Goal: Task Accomplishment & Management: Use online tool/utility

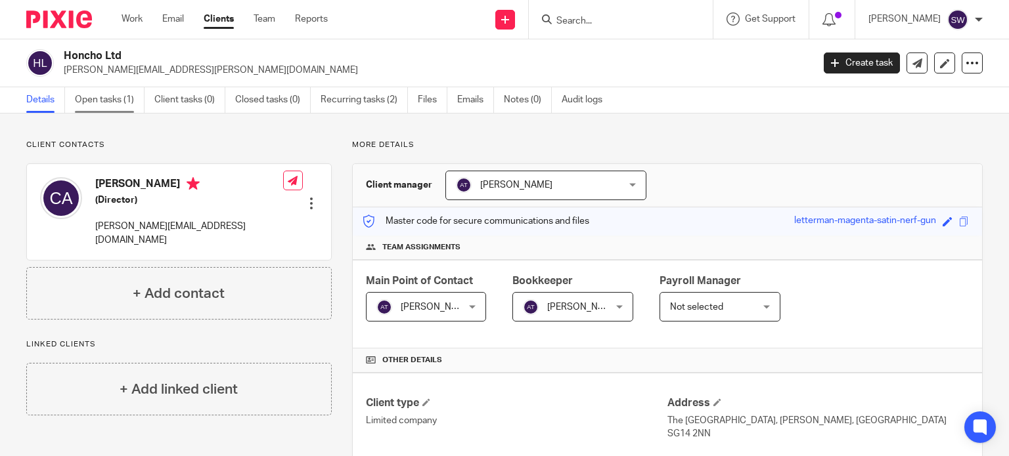
click at [102, 97] on link "Open tasks (1)" at bounding box center [110, 100] width 70 height 26
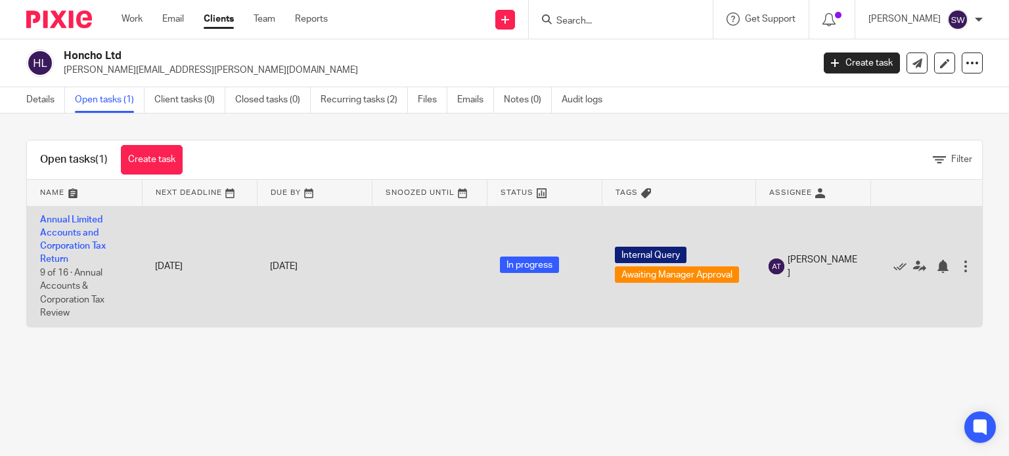
click at [91, 225] on td "Annual Limited Accounts and Corporation Tax Return 9 of 16 · Annual Accounts & …" at bounding box center [84, 266] width 115 height 121
click at [91, 220] on link "Annual Limited Accounts and Corporation Tax Return" at bounding box center [73, 239] width 66 height 49
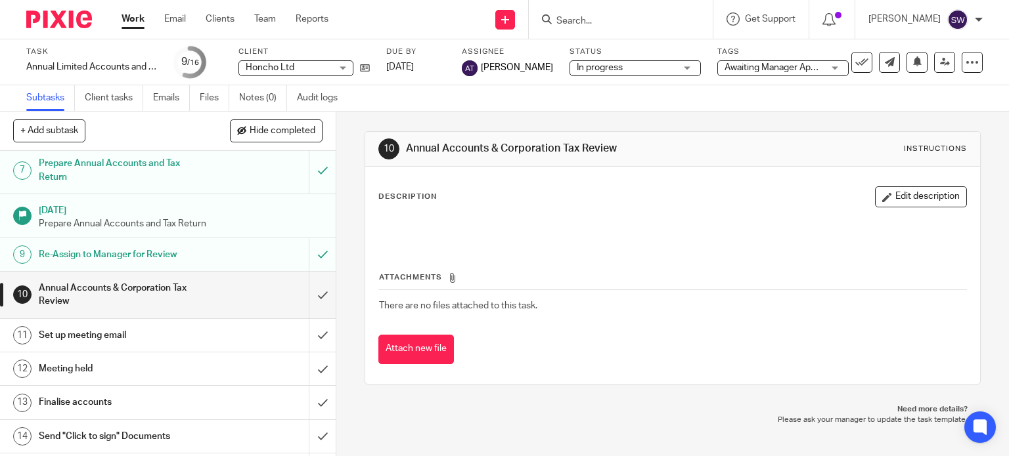
scroll to position [263, 0]
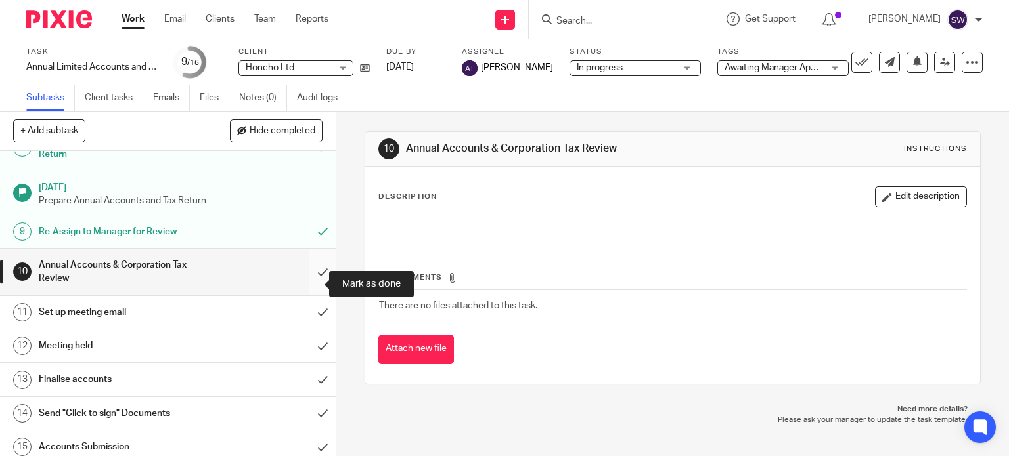
click at [307, 284] on input "submit" at bounding box center [168, 272] width 336 height 47
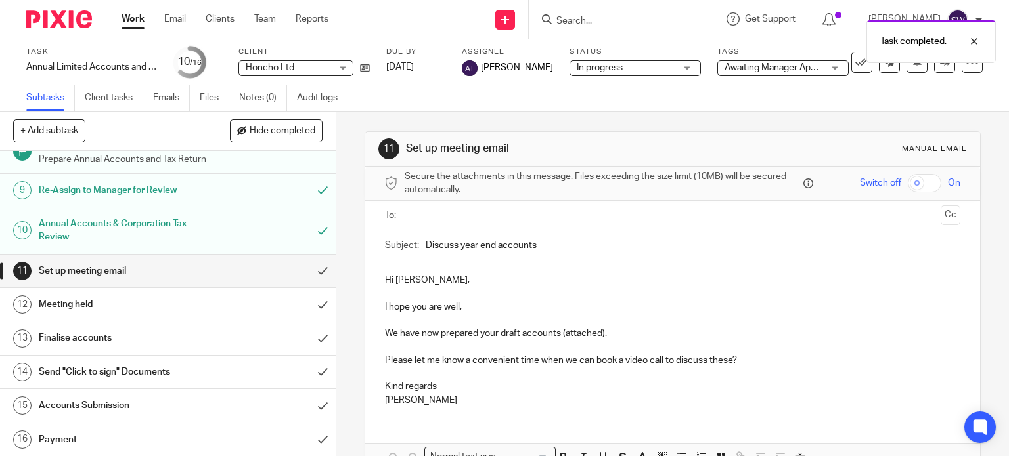
scroll to position [315, 0]
click at [309, 274] on input "submit" at bounding box center [168, 270] width 336 height 33
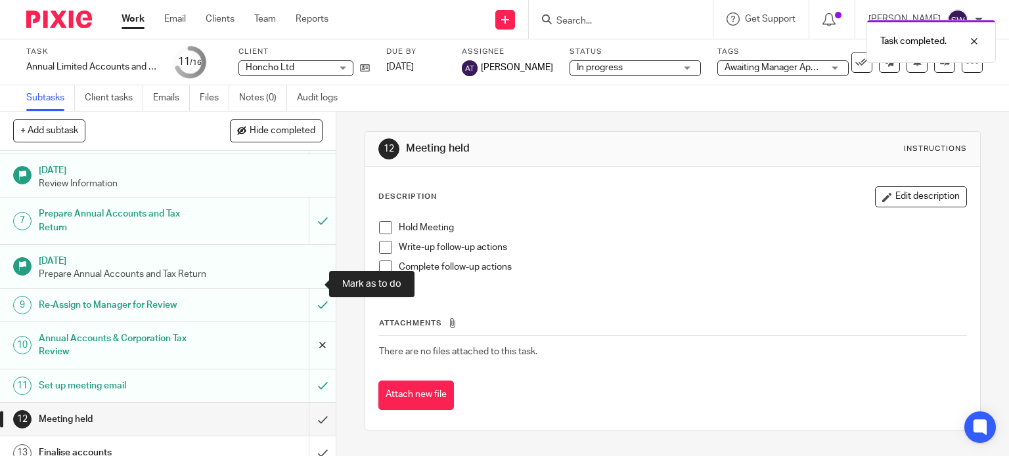
scroll to position [263, 0]
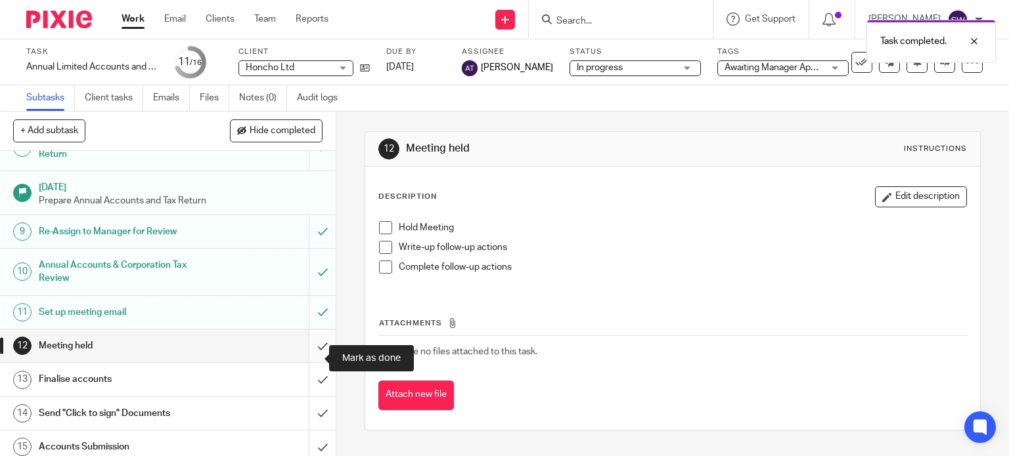
click at [309, 358] on input "submit" at bounding box center [168, 346] width 336 height 33
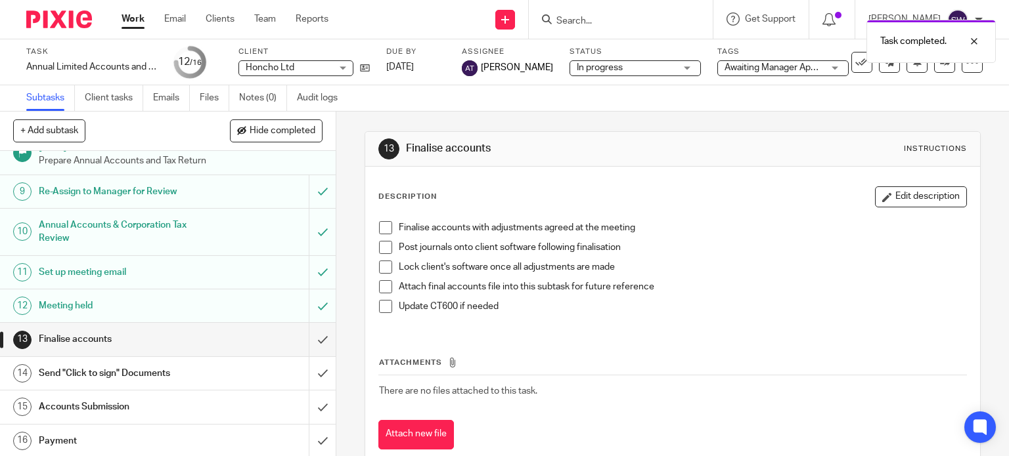
scroll to position [315, 0]
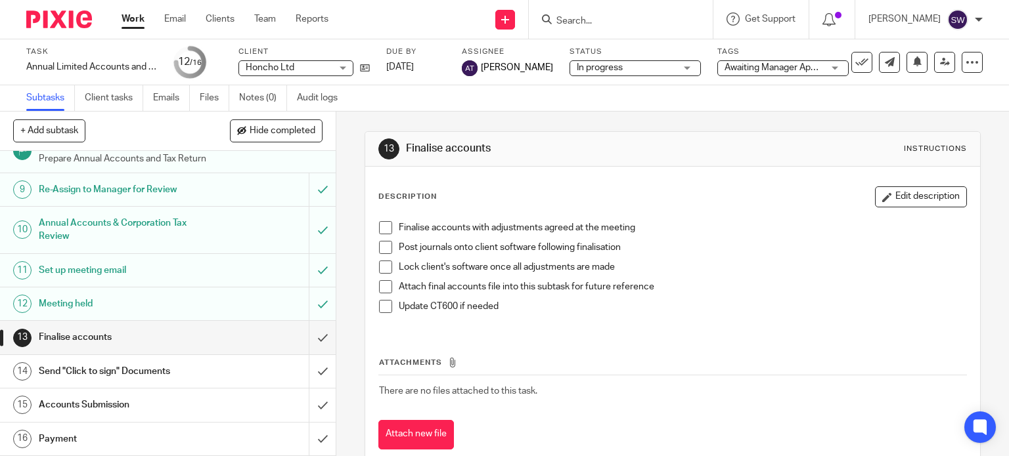
click at [133, 18] on link "Work" at bounding box center [133, 18] width 23 height 13
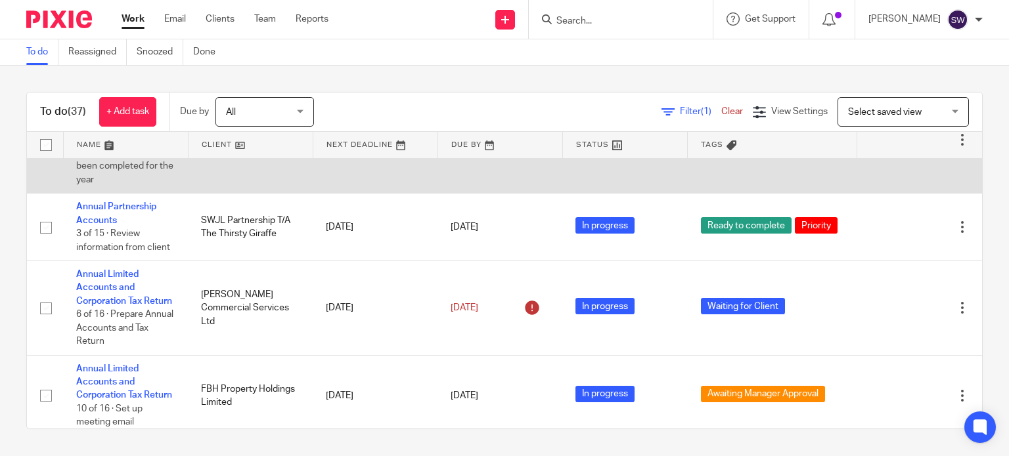
scroll to position [197, 0]
